Goal: Use online tool/utility: Utilize a website feature to perform a specific function

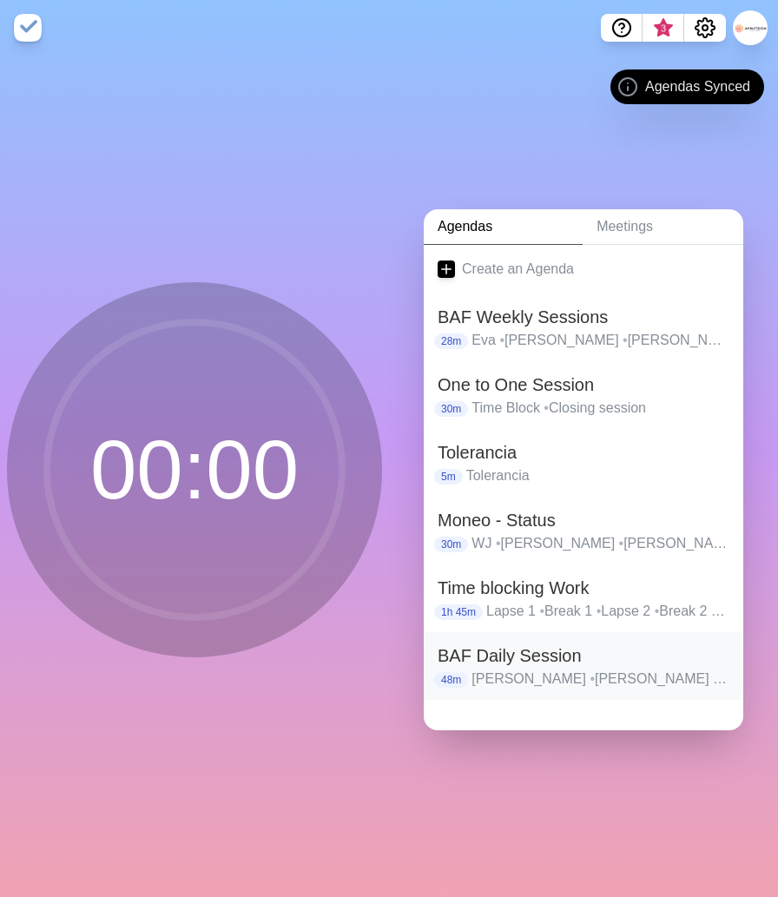
click at [538, 666] on h2 "BAF Daily Session" at bounding box center [584, 656] width 292 height 26
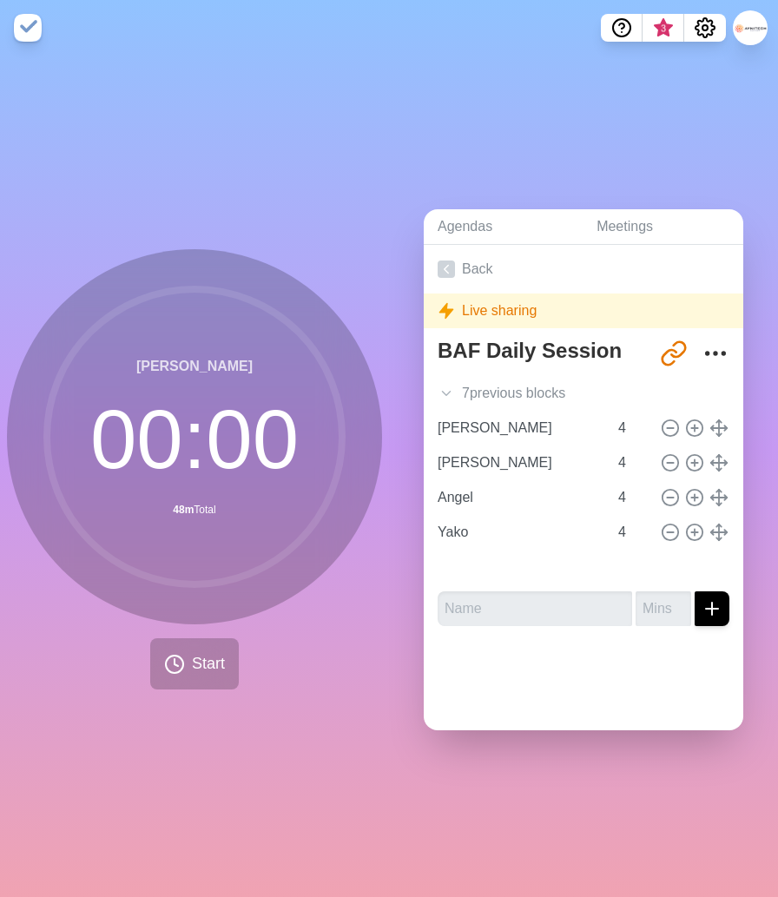
type input "[PERSON_NAME]"
type input "Angel"
type input "Yako"
type input "[PERSON_NAME]"
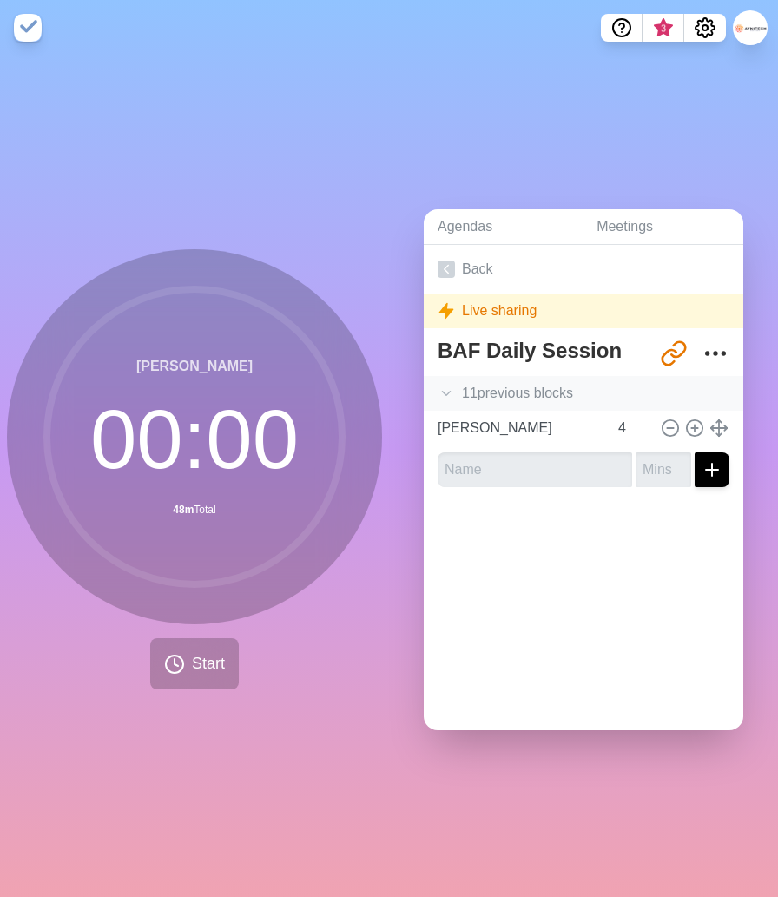
click at [499, 390] on div "11 previous block s" at bounding box center [584, 393] width 320 height 35
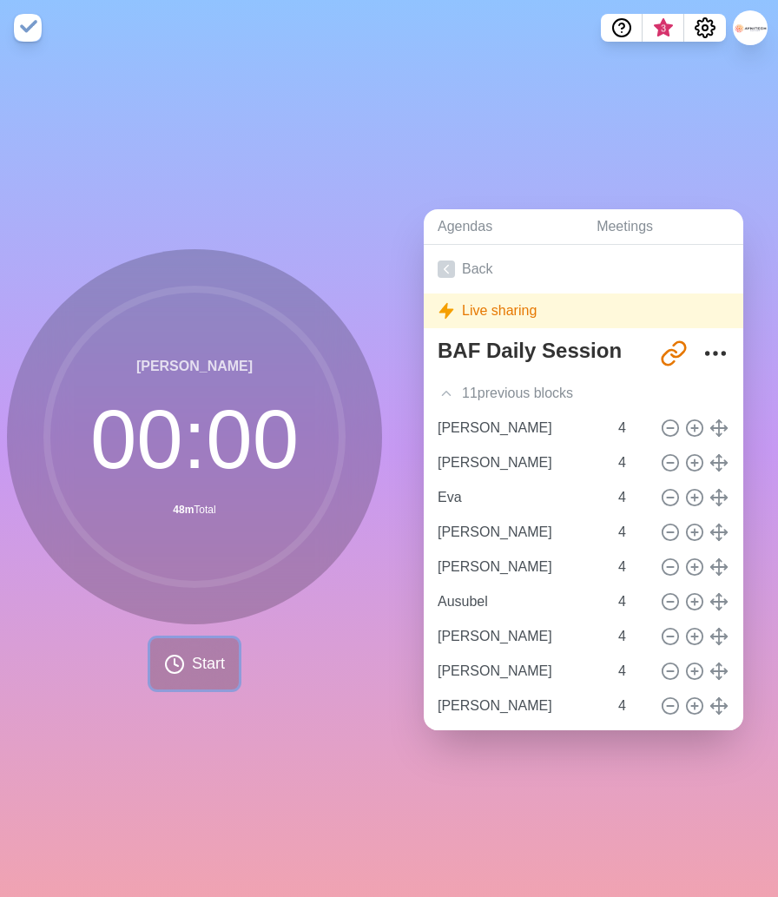
click at [220, 660] on span "Start" at bounding box center [208, 663] width 33 height 23
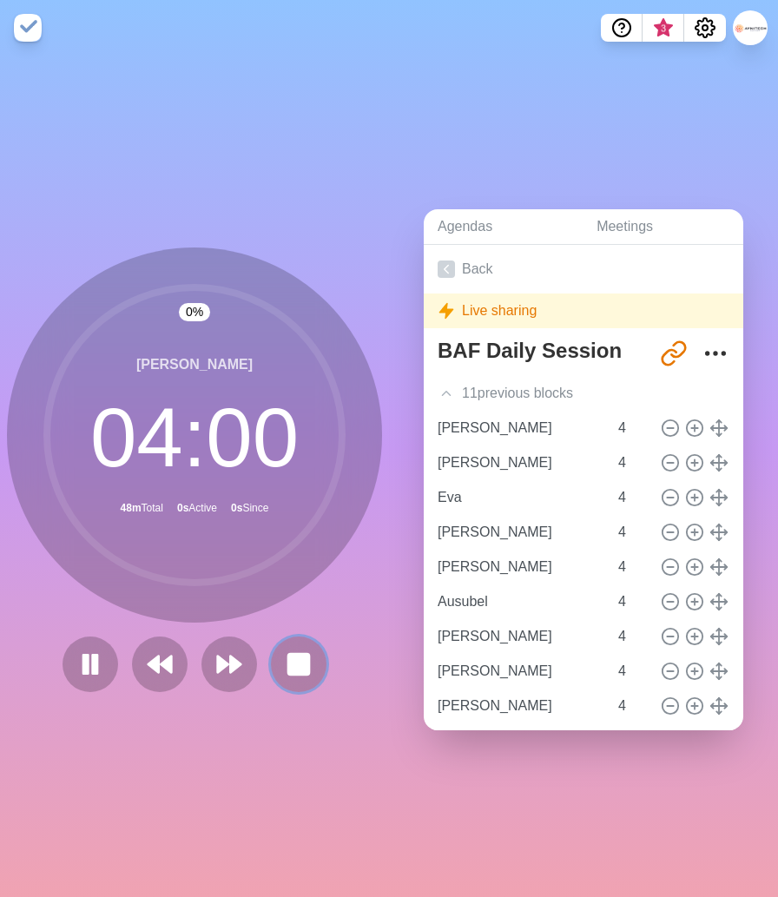
click at [297, 662] on rect at bounding box center [298, 664] width 21 height 21
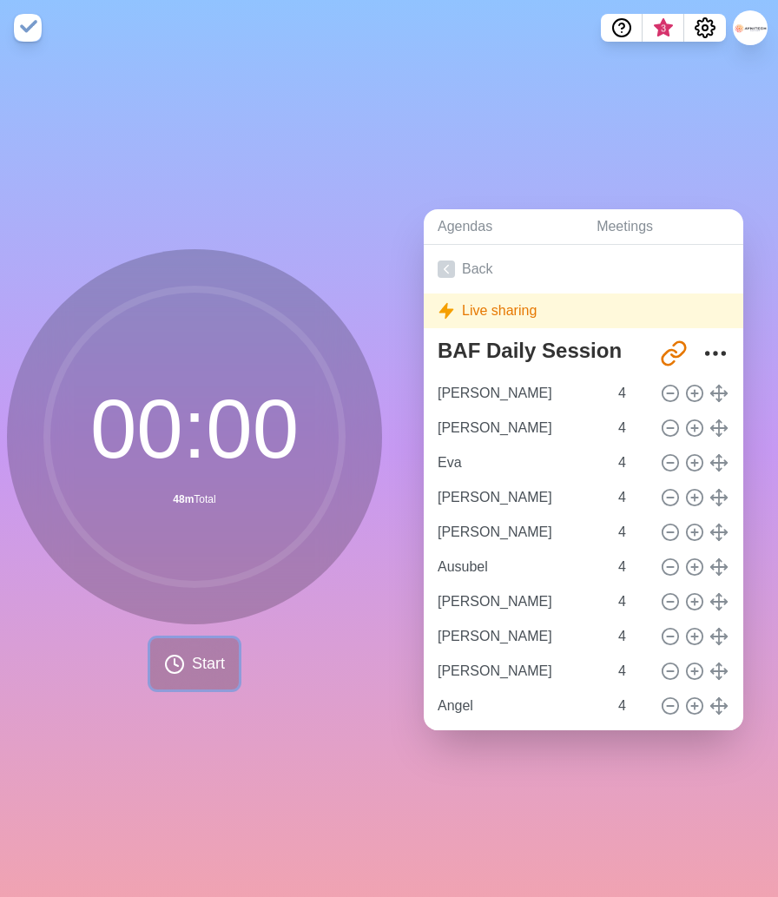
click at [174, 671] on icon at bounding box center [174, 664] width 21 height 21
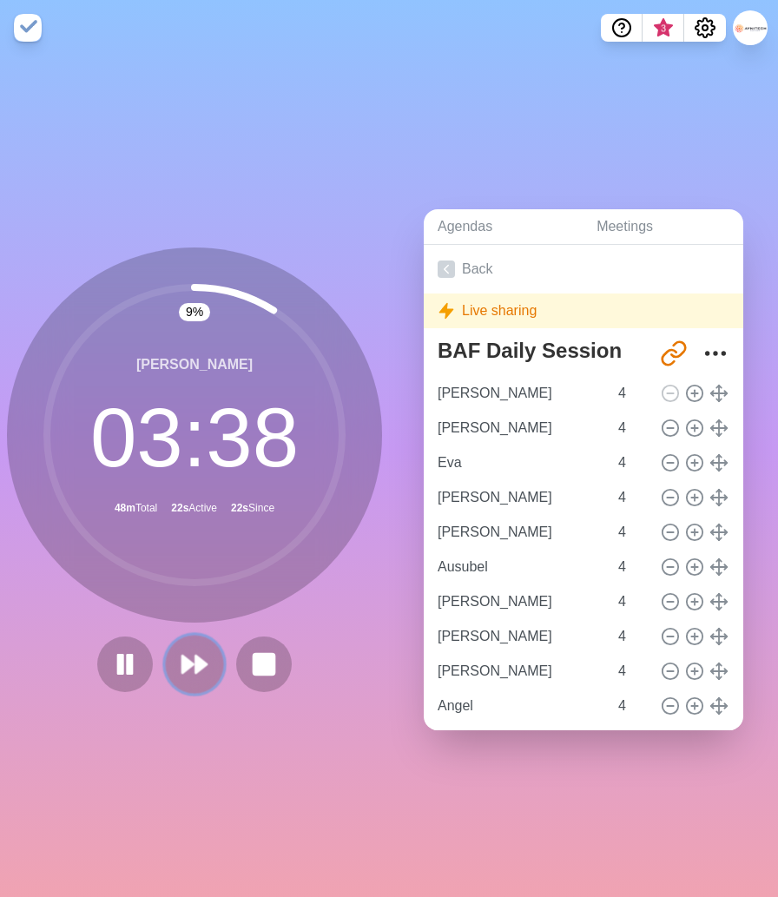
click at [182, 665] on polygon at bounding box center [187, 664] width 11 height 17
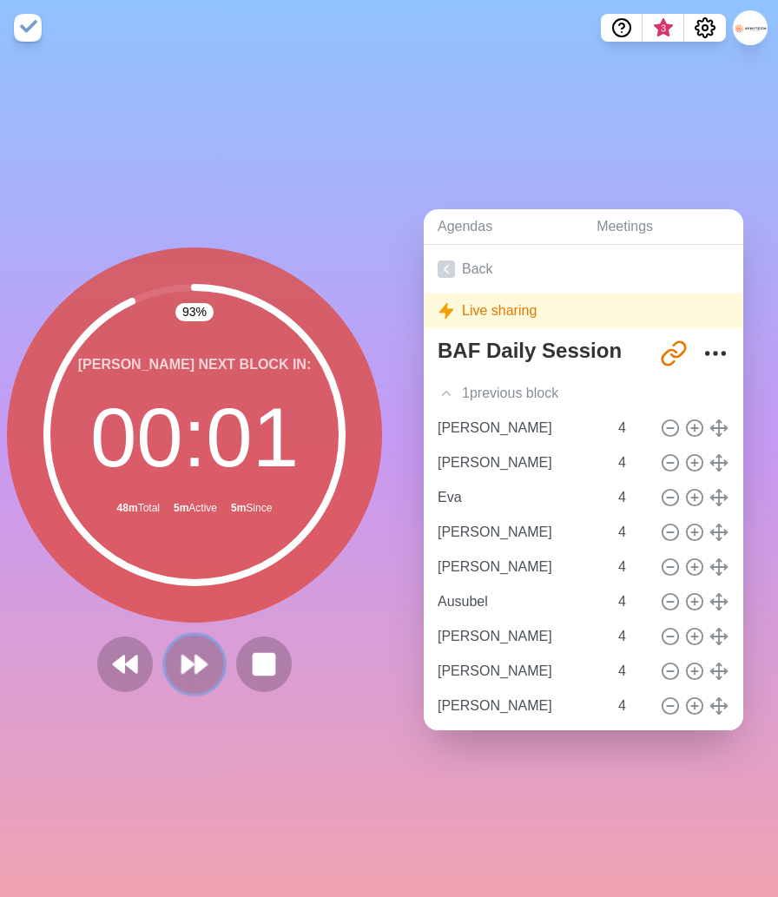
click at [179, 669] on button at bounding box center [194, 664] width 58 height 58
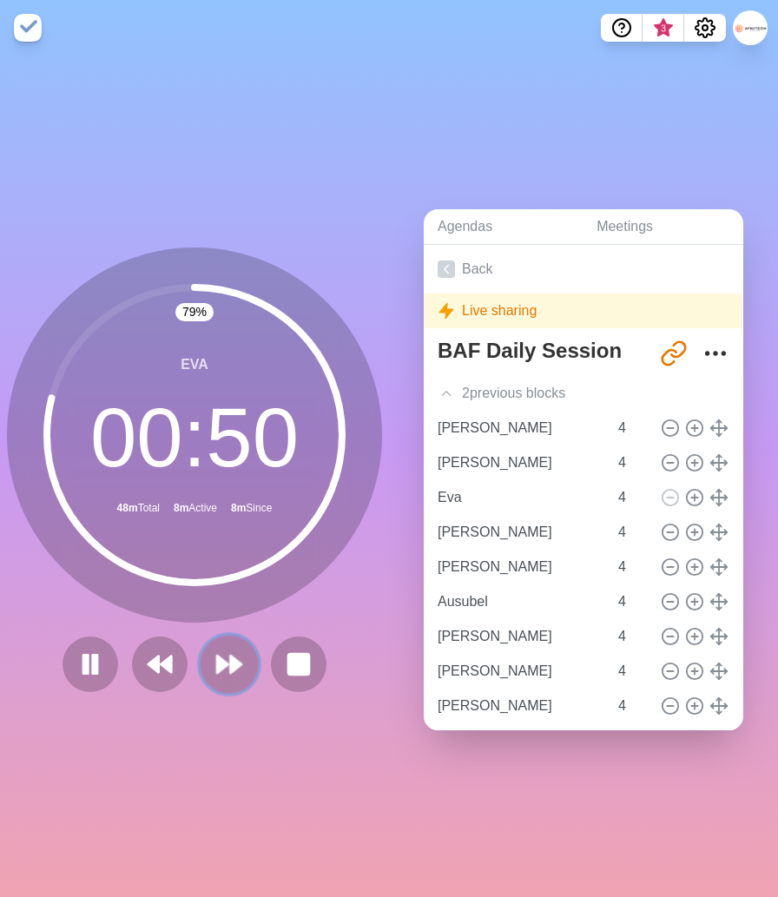
click at [228, 660] on icon at bounding box center [230, 665] width 30 height 30
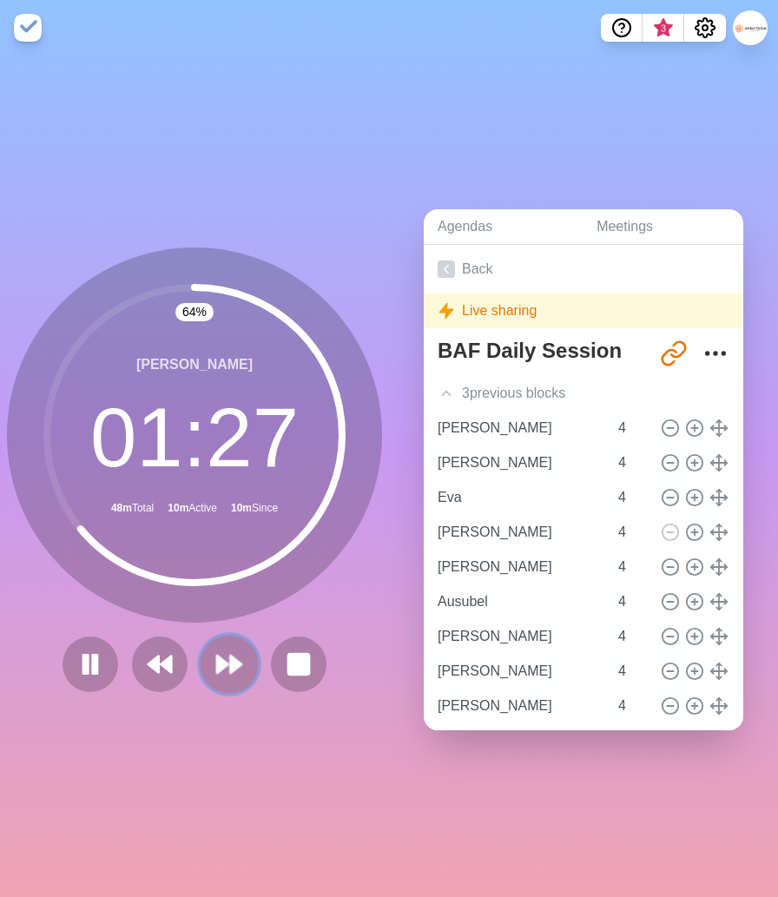
click at [228, 665] on icon at bounding box center [230, 665] width 30 height 30
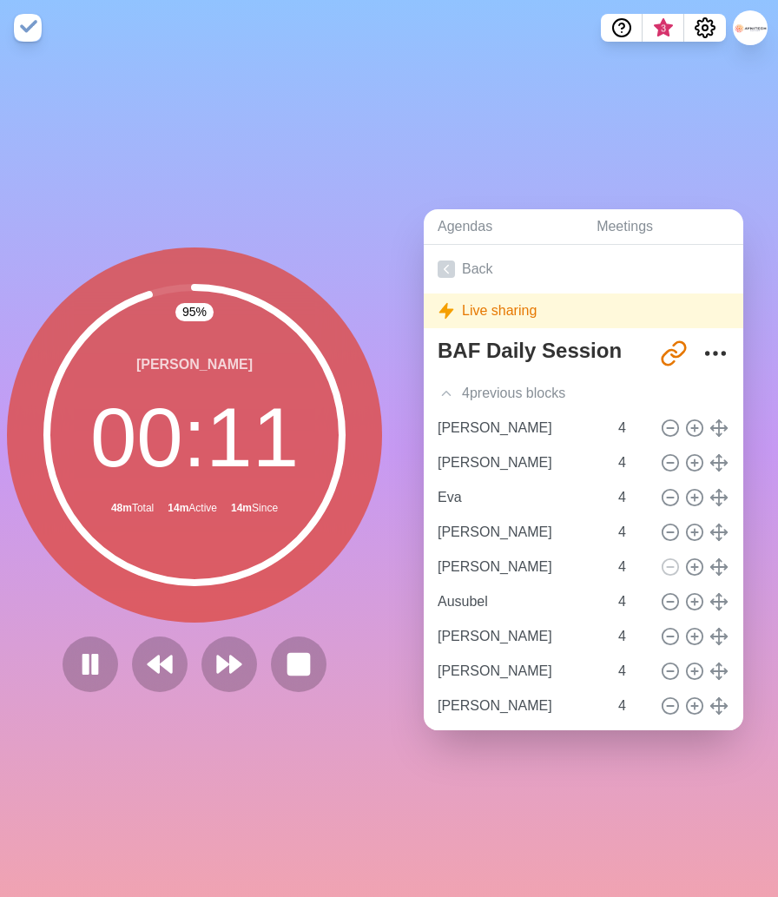
click at [244, 629] on div "95 % [PERSON_NAME] 00 : 11 48m Total 14m Active 14m Since" at bounding box center [194, 470] width 375 height 445
click at [227, 662] on polygon at bounding box center [222, 664] width 11 height 17
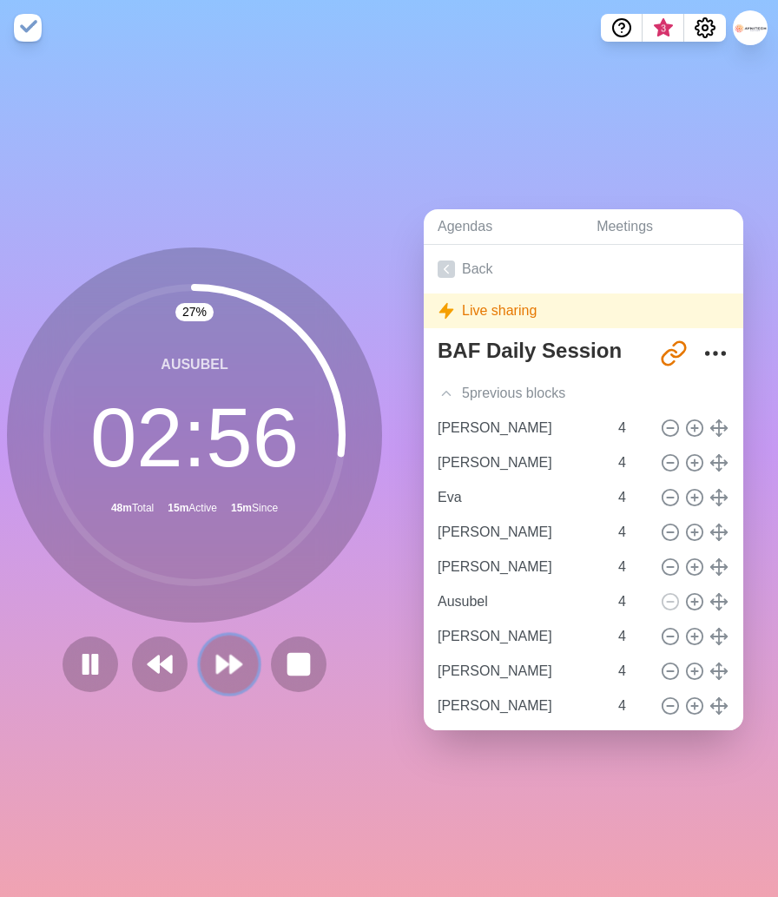
click at [241, 658] on icon at bounding box center [230, 665] width 30 height 30
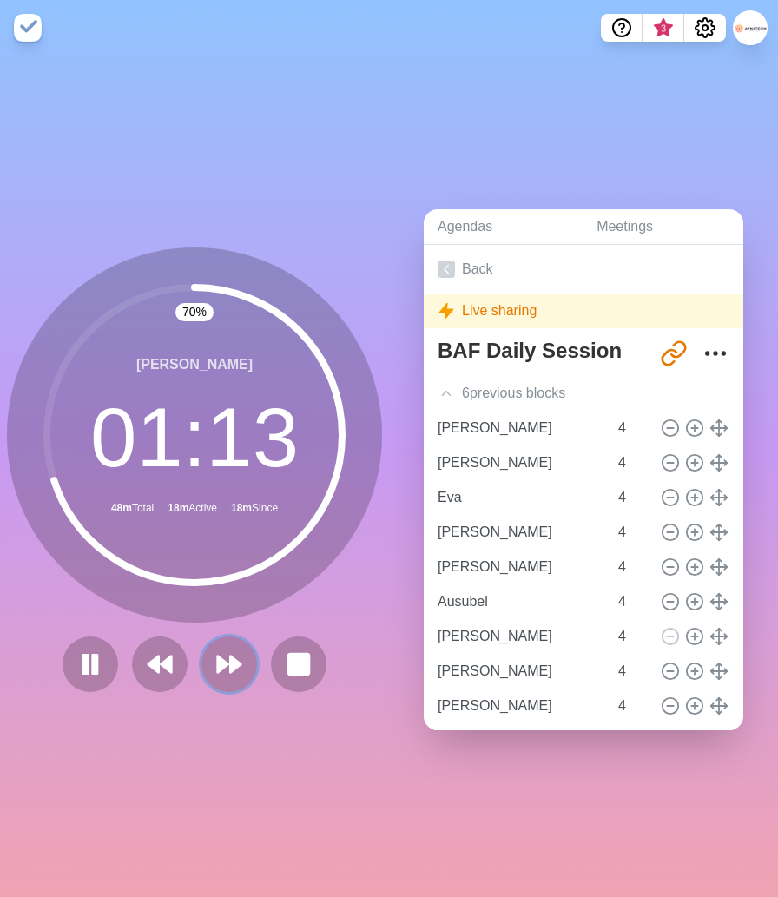
drag, startPoint x: 228, startPoint y: 680, endPoint x: 229, endPoint y: 710, distance: 30.4
click at [229, 710] on div "70 % [PERSON_NAME] 01 : 13 48m Total 18m Active 18m Since" at bounding box center [194, 477] width 389 height 842
click at [217, 661] on polygon at bounding box center [222, 664] width 11 height 17
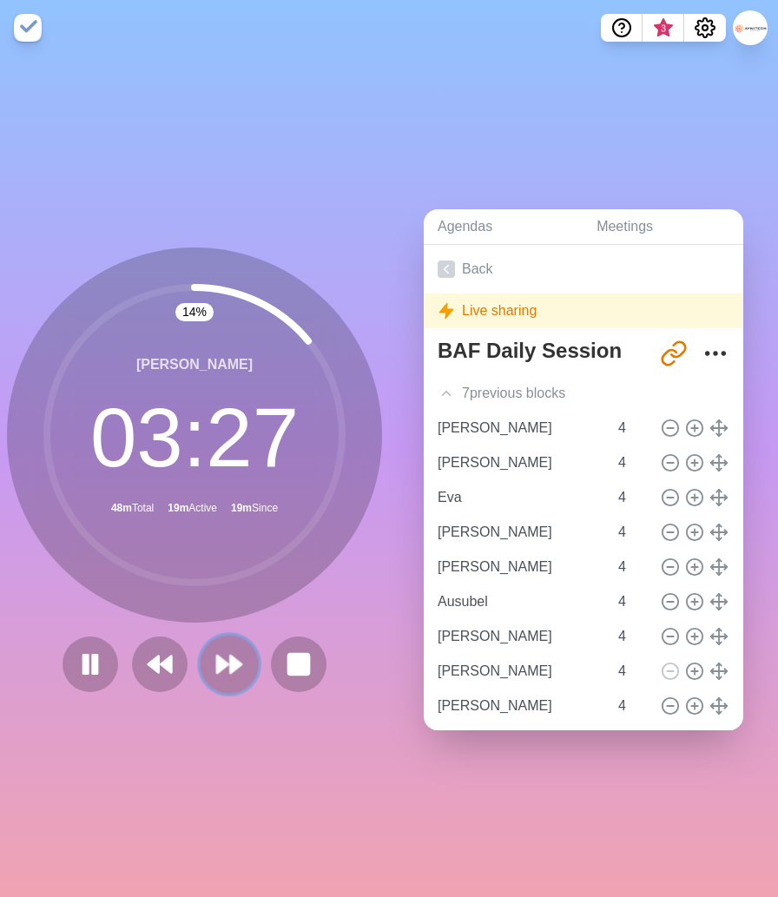
click at [230, 676] on icon at bounding box center [230, 665] width 30 height 30
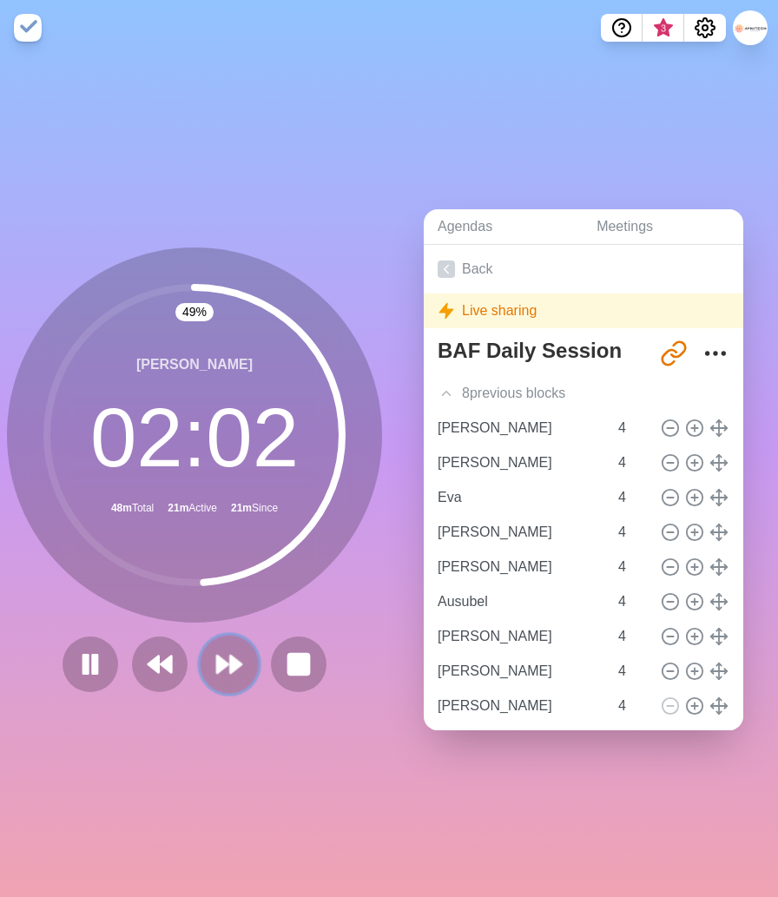
click at [228, 654] on icon at bounding box center [230, 665] width 30 height 30
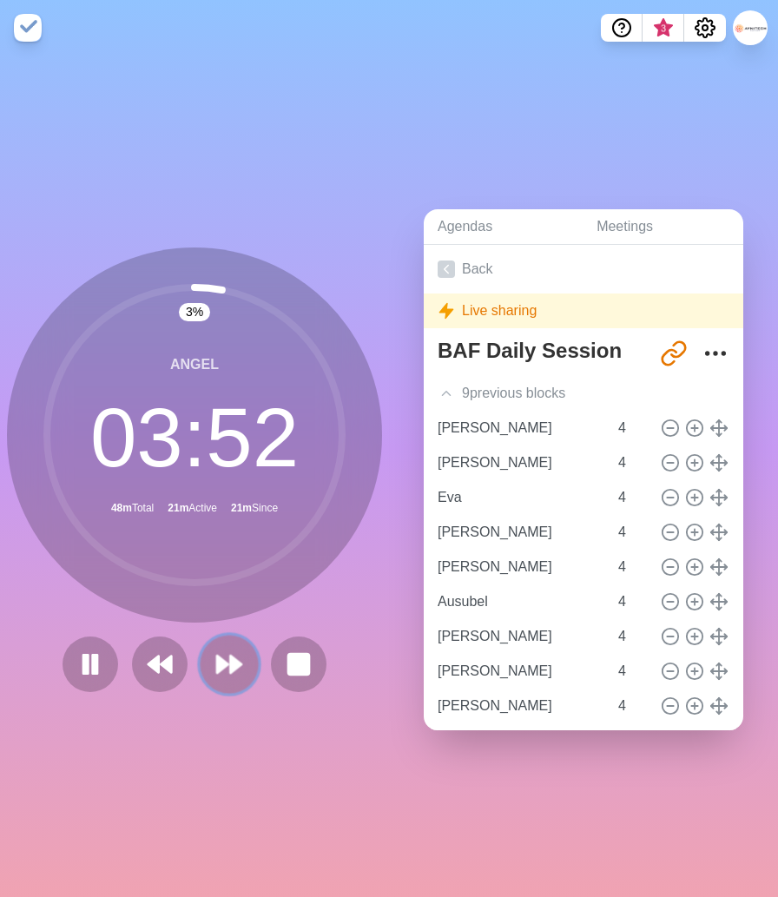
click at [231, 667] on polygon at bounding box center [235, 664] width 11 height 17
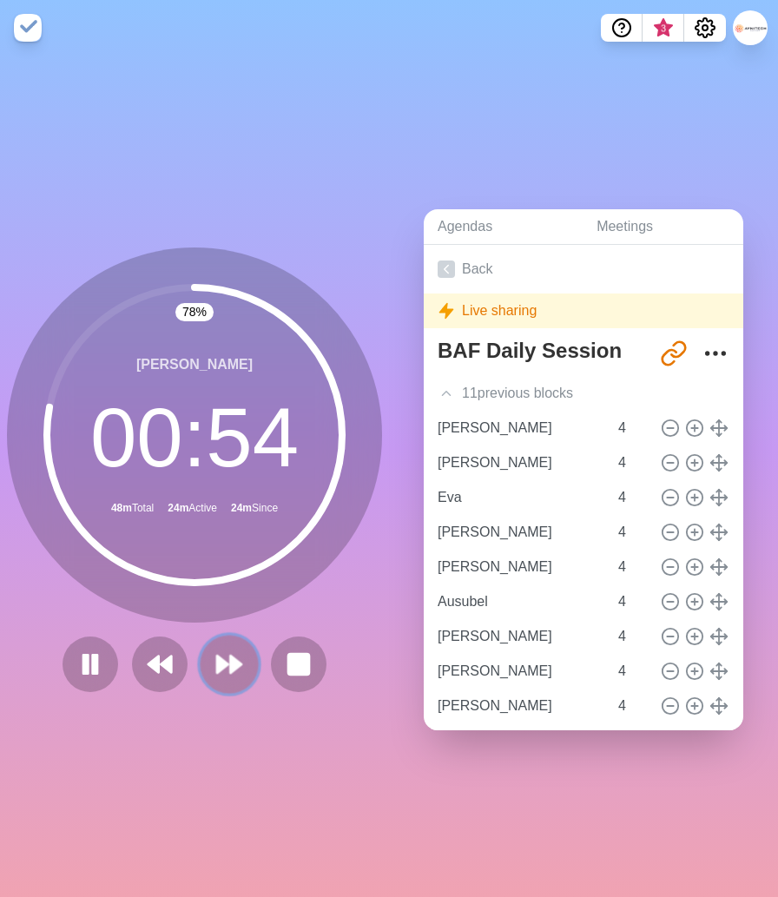
click at [235, 665] on polygon at bounding box center [235, 664] width 11 height 17
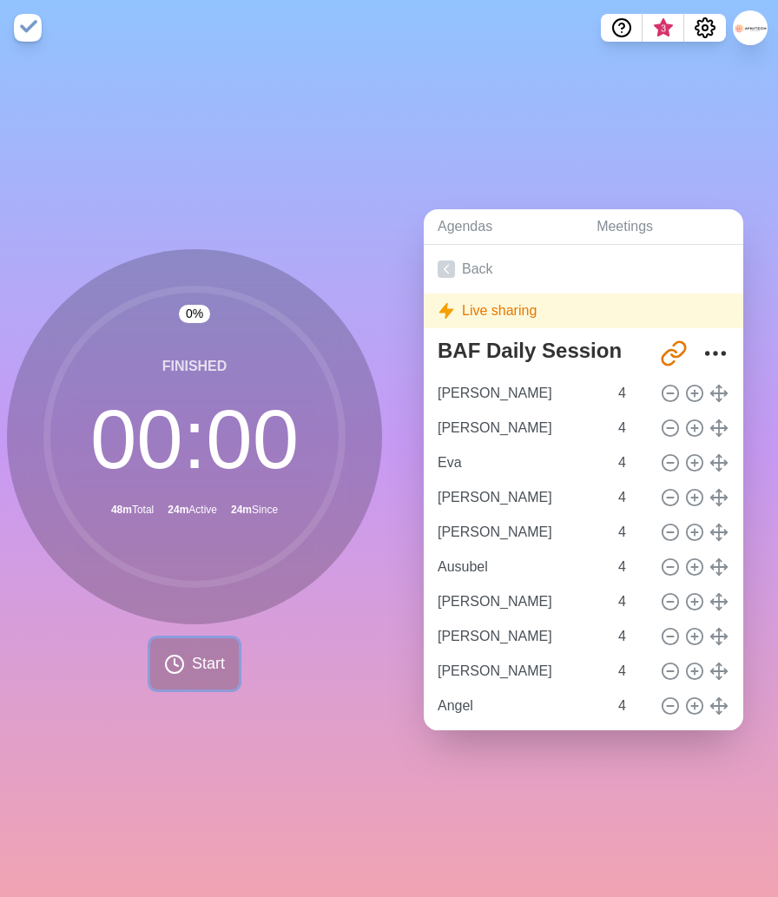
click at [214, 671] on span "Start" at bounding box center [208, 663] width 33 height 23
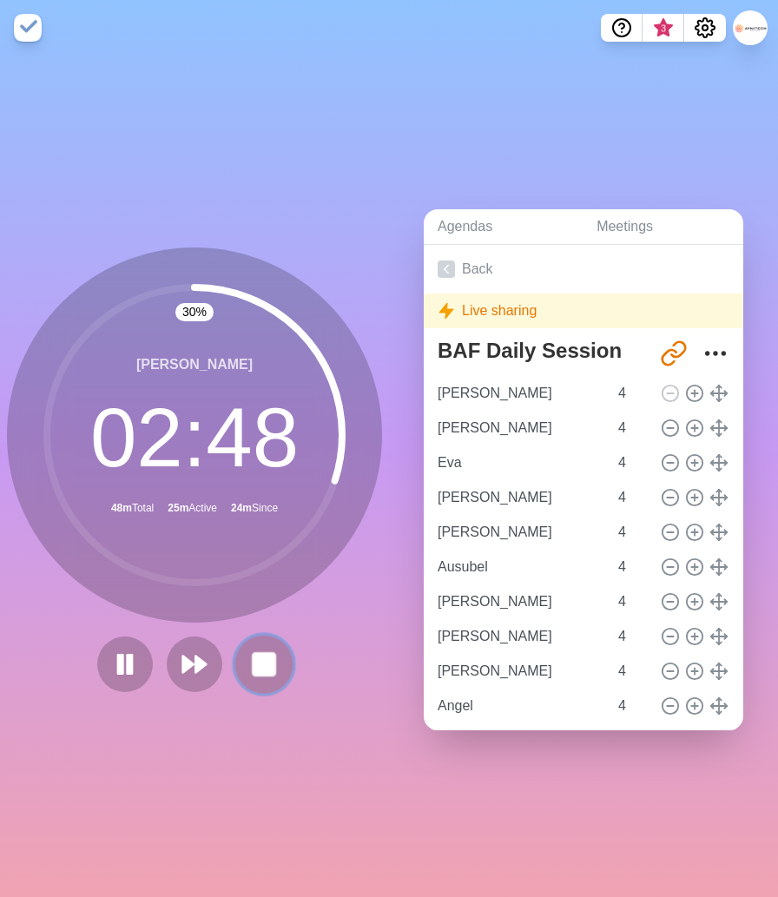
click at [264, 663] on rect at bounding box center [264, 664] width 22 height 22
